Goal: Information Seeking & Learning: Find specific fact

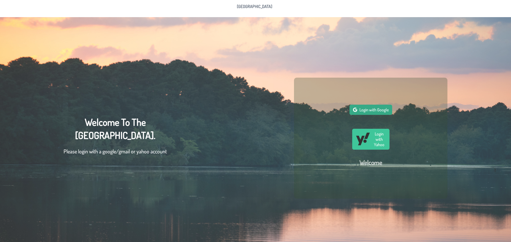
click at [373, 111] on span "Login with Google" at bounding box center [373, 109] width 29 height 5
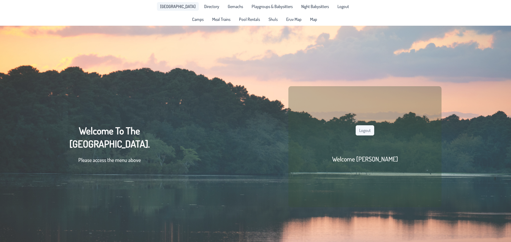
click at [181, 7] on span "[GEOGRAPHIC_DATA]" at bounding box center [177, 6] width 35 height 4
click at [204, 8] on span "Directory" at bounding box center [211, 6] width 15 height 4
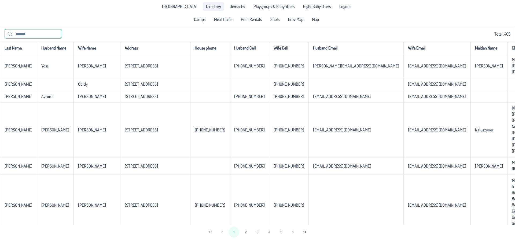
click at [30, 36] on input "text" at bounding box center [33, 33] width 57 height 9
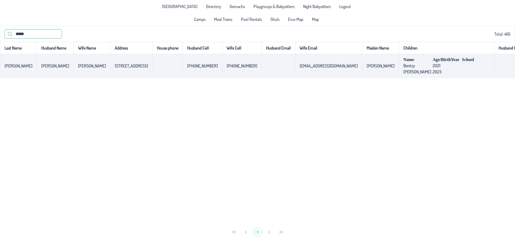
type input "*****"
drag, startPoint x: 114, startPoint y: 68, endPoint x: 89, endPoint y: 70, distance: 25.2
click at [110, 70] on td "[STREET_ADDRESS]" at bounding box center [131, 66] width 42 height 24
copy p-celleditor "[STREET_ADDRESS]"
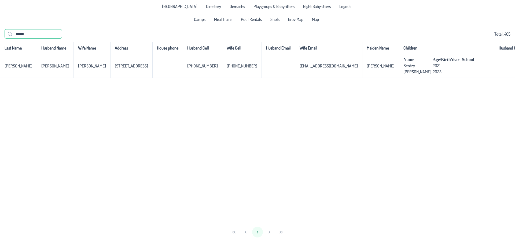
drag, startPoint x: 24, startPoint y: 35, endPoint x: -1, endPoint y: 35, distance: 25.2
click at [0, 35] on html "[GEOGRAPHIC_DATA] Directory Gemachs Playgroups & Babysitters Night Babysitters …" at bounding box center [257, 123] width 515 height 246
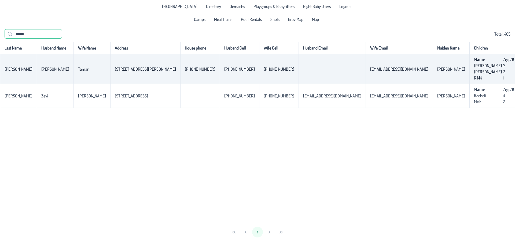
type input "*****"
drag, startPoint x: 129, startPoint y: 74, endPoint x: 94, endPoint y: 72, distance: 36.0
click at [110, 72] on td "[STREET_ADDRESS][PERSON_NAME]" at bounding box center [145, 69] width 70 height 30
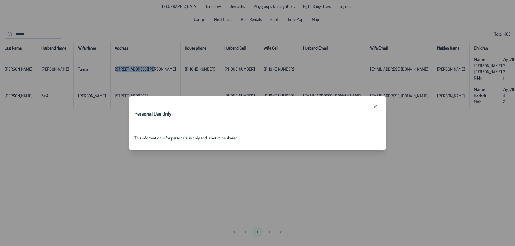
drag, startPoint x: 376, startPoint y: 106, endPoint x: 309, endPoint y: 106, distance: 66.8
click at [375, 106] on icon "button" at bounding box center [375, 107] width 4 height 4
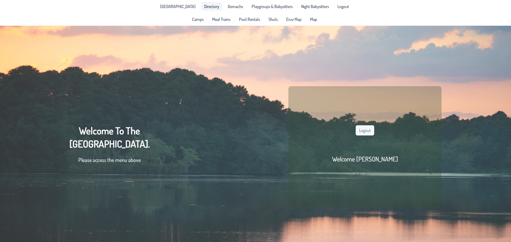
click at [208, 9] on link "Directory" at bounding box center [211, 6] width 21 height 9
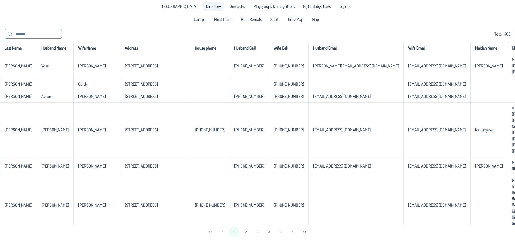
click at [26, 34] on input "text" at bounding box center [33, 33] width 57 height 9
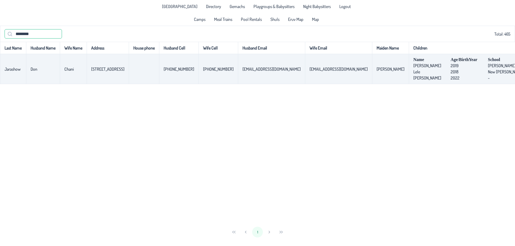
type input "********"
drag, startPoint x: 114, startPoint y: 72, endPoint x: 89, endPoint y: 69, distance: 25.3
click at [89, 69] on td "1800 5th Ave." at bounding box center [108, 69] width 42 height 30
